Goal: Information Seeking & Learning: Learn about a topic

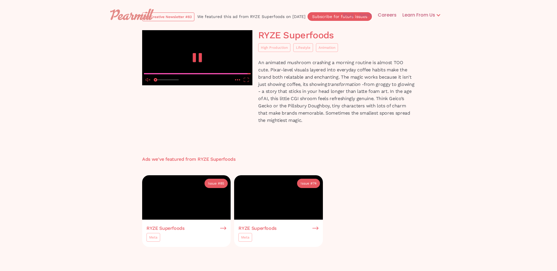
click at [200, 62] on icon "pause" at bounding box center [200, 57] width 3 height 9
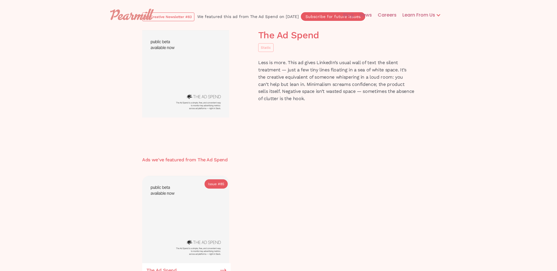
click at [396, 119] on div "The Ad Spend Static Less is more. This ad gives LinkedIn’s usual wall of text t…" at bounding box center [278, 79] width 279 height 99
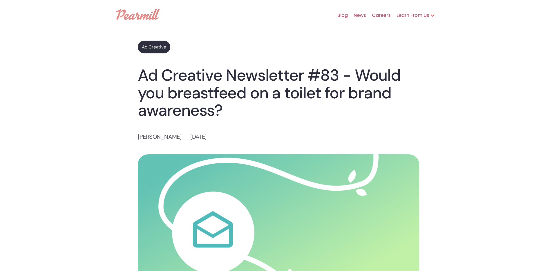
click at [133, 17] on img at bounding box center [138, 14] width 44 height 11
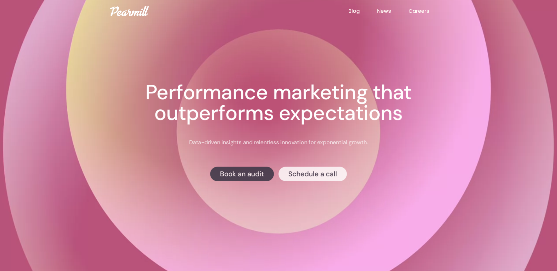
click at [349, 8] on link "Blog" at bounding box center [362, 11] width 29 height 8
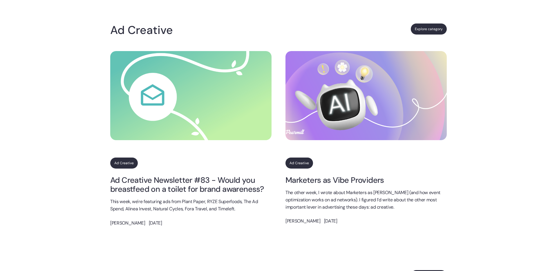
scroll to position [532, 0]
click at [382, 139] on img at bounding box center [366, 95] width 161 height 89
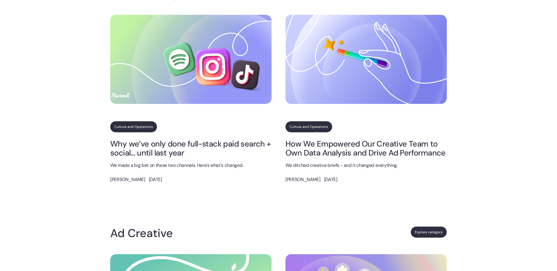
scroll to position [610, 0]
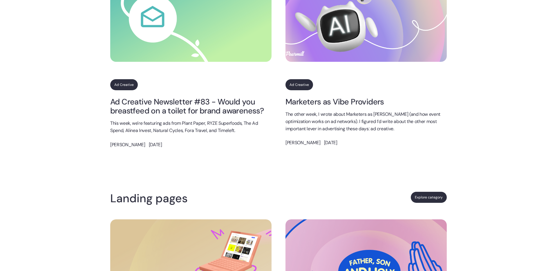
click at [182, 109] on link "Ad Creative Newsletter #83 - Would you breastfeed on a toilet for brand awarene…" at bounding box center [190, 106] width 161 height 18
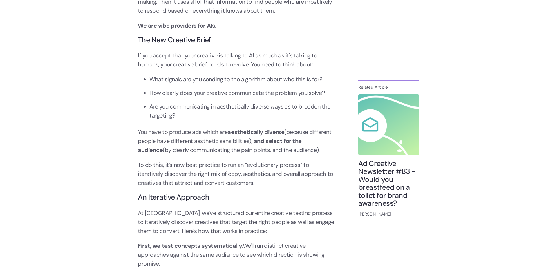
scroll to position [488, 0]
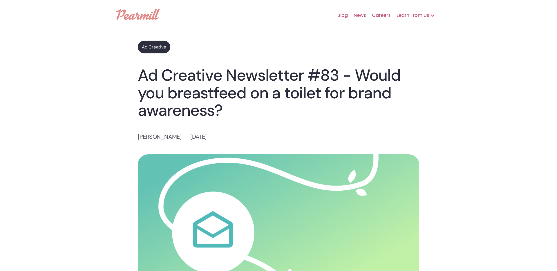
click at [150, 46] on link "Ad Creative" at bounding box center [154, 47] width 32 height 13
